Goal: Task Accomplishment & Management: Manage account settings

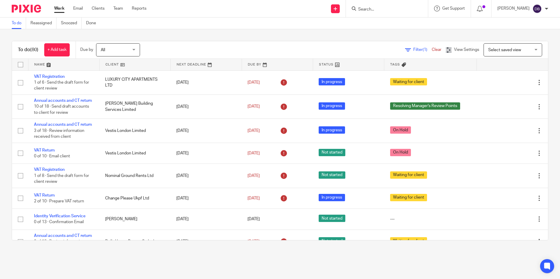
click at [374, 11] on input "Search" at bounding box center [384, 9] width 53 height 5
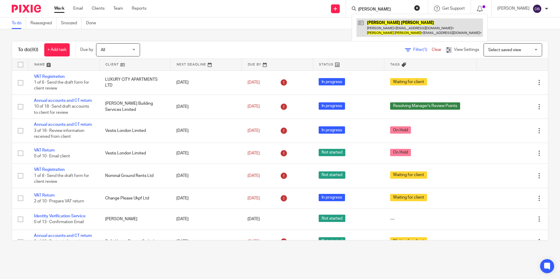
type input "abduk akrim"
click at [391, 22] on link at bounding box center [420, 27] width 127 height 18
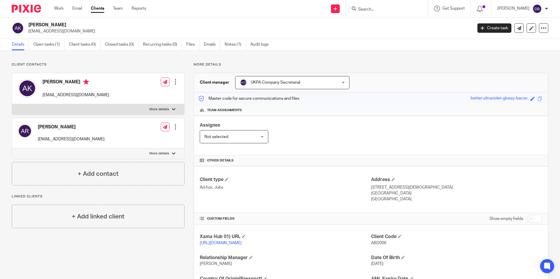
drag, startPoint x: 43, startPoint y: 94, endPoint x: 115, endPoint y: 94, distance: 71.5
click at [115, 94] on div "[PERSON_NAME] [EMAIL_ADDRESS][DOMAIN_NAME] Edit contact Create client from cont…" at bounding box center [98, 88] width 172 height 31
copy p "[EMAIL_ADDRESS][DOMAIN_NAME]"
click at [56, 96] on p "[EMAIL_ADDRESS][DOMAIN_NAME]" at bounding box center [75, 95] width 67 height 6
click at [59, 7] on link "Work" at bounding box center [58, 9] width 9 height 6
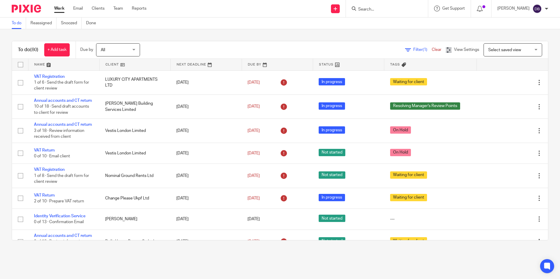
click at [395, 15] on div at bounding box center [387, 8] width 82 height 17
click at [394, 9] on input "Search" at bounding box center [384, 9] width 53 height 5
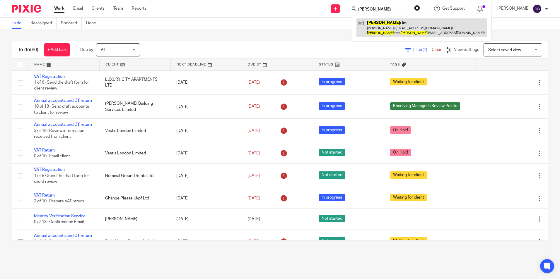
type input "abdul ka"
click at [392, 27] on link at bounding box center [422, 27] width 131 height 18
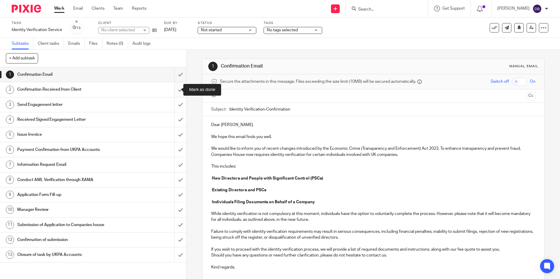
click at [174, 88] on input "submit" at bounding box center [93, 89] width 186 height 15
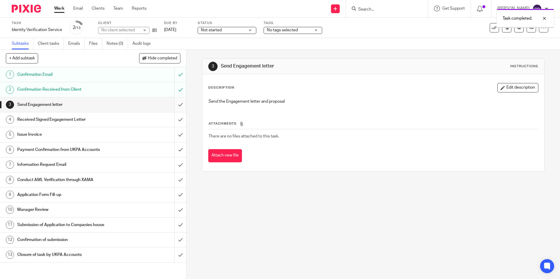
click at [172, 105] on input "submit" at bounding box center [93, 105] width 186 height 15
click at [121, 46] on link "Notes (0)" at bounding box center [117, 43] width 21 height 11
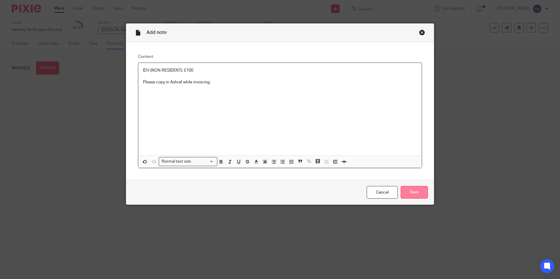
click at [410, 193] on input "Save" at bounding box center [414, 192] width 27 height 13
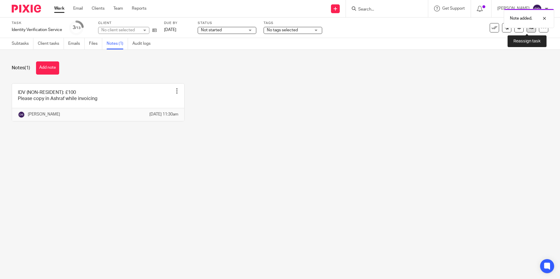
click at [528, 30] on link at bounding box center [531, 27] width 9 height 9
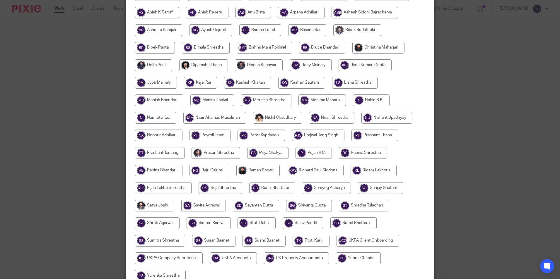
scroll to position [174, 0]
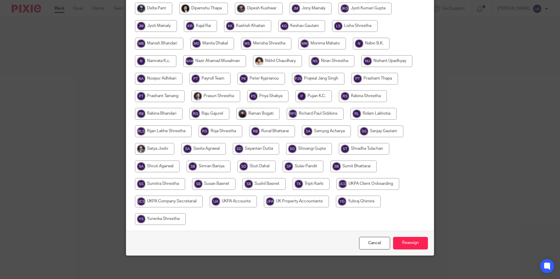
click at [255, 203] on input "radio" at bounding box center [233, 202] width 47 height 12
radio input "true"
click at [418, 245] on input "Reassign" at bounding box center [410, 243] width 35 height 13
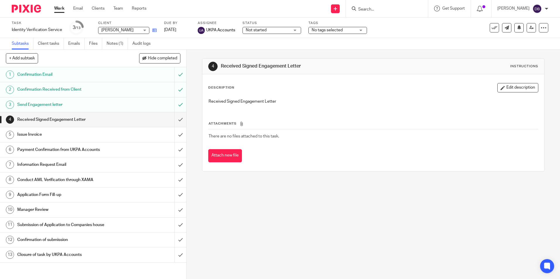
click at [156, 28] on link at bounding box center [152, 30] width 7 height 6
click at [374, 8] on input "Search" at bounding box center [384, 9] width 53 height 5
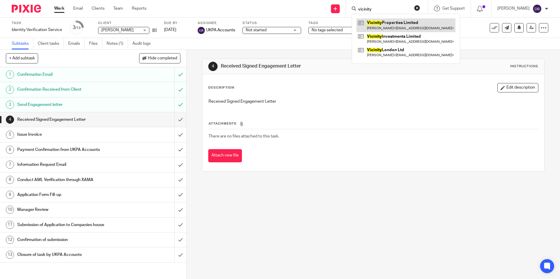
type input "vicinity"
drag, startPoint x: 410, startPoint y: 22, endPoint x: 410, endPoint y: 27, distance: 4.5
click at [410, 22] on link at bounding box center [406, 24] width 99 height 13
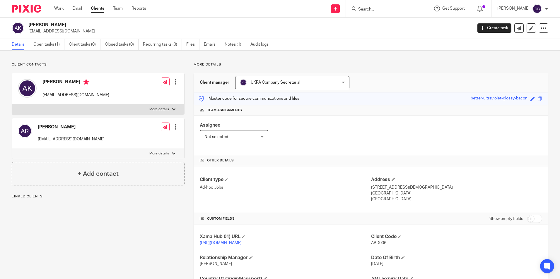
drag, startPoint x: 116, startPoint y: 139, endPoint x: 38, endPoint y: 140, distance: 77.6
click at [38, 140] on div "[PERSON_NAME] [EMAIL_ADDRESS][DOMAIN_NAME] Edit contact Create client from cont…" at bounding box center [98, 133] width 172 height 30
copy p "middlebrookinvestmentsltd@yahoo.com"
drag, startPoint x: 369, startPoint y: 138, endPoint x: 392, endPoint y: 132, distance: 24.3
click at [369, 138] on div "Assignee Not selected Not selected Not selected Aarshika Awale Aayush Niraula A…" at bounding box center [371, 136] width 354 height 40
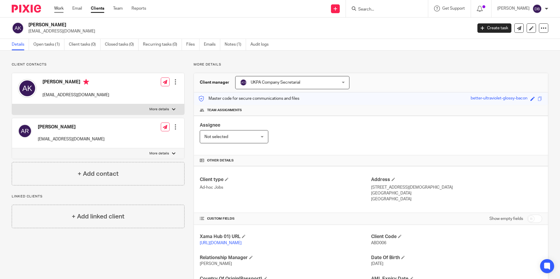
click at [62, 8] on link "Work" at bounding box center [58, 9] width 9 height 6
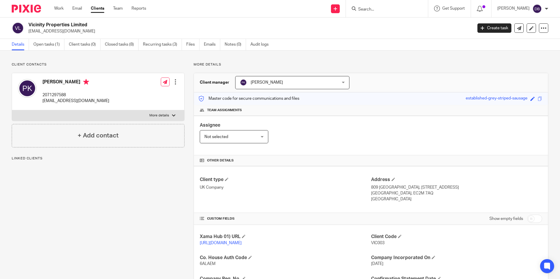
scroll to position [117, 0]
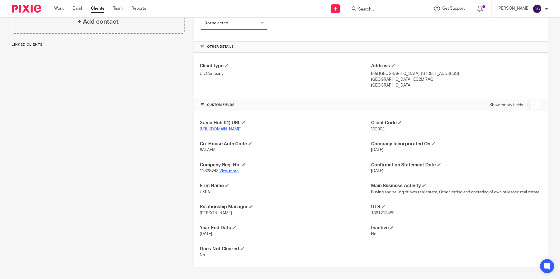
click at [233, 173] on link "View more" at bounding box center [228, 171] width 19 height 4
click at [60, 11] on link "Work" at bounding box center [58, 9] width 9 height 6
